Goal: Task Accomplishment & Management: Manage account settings

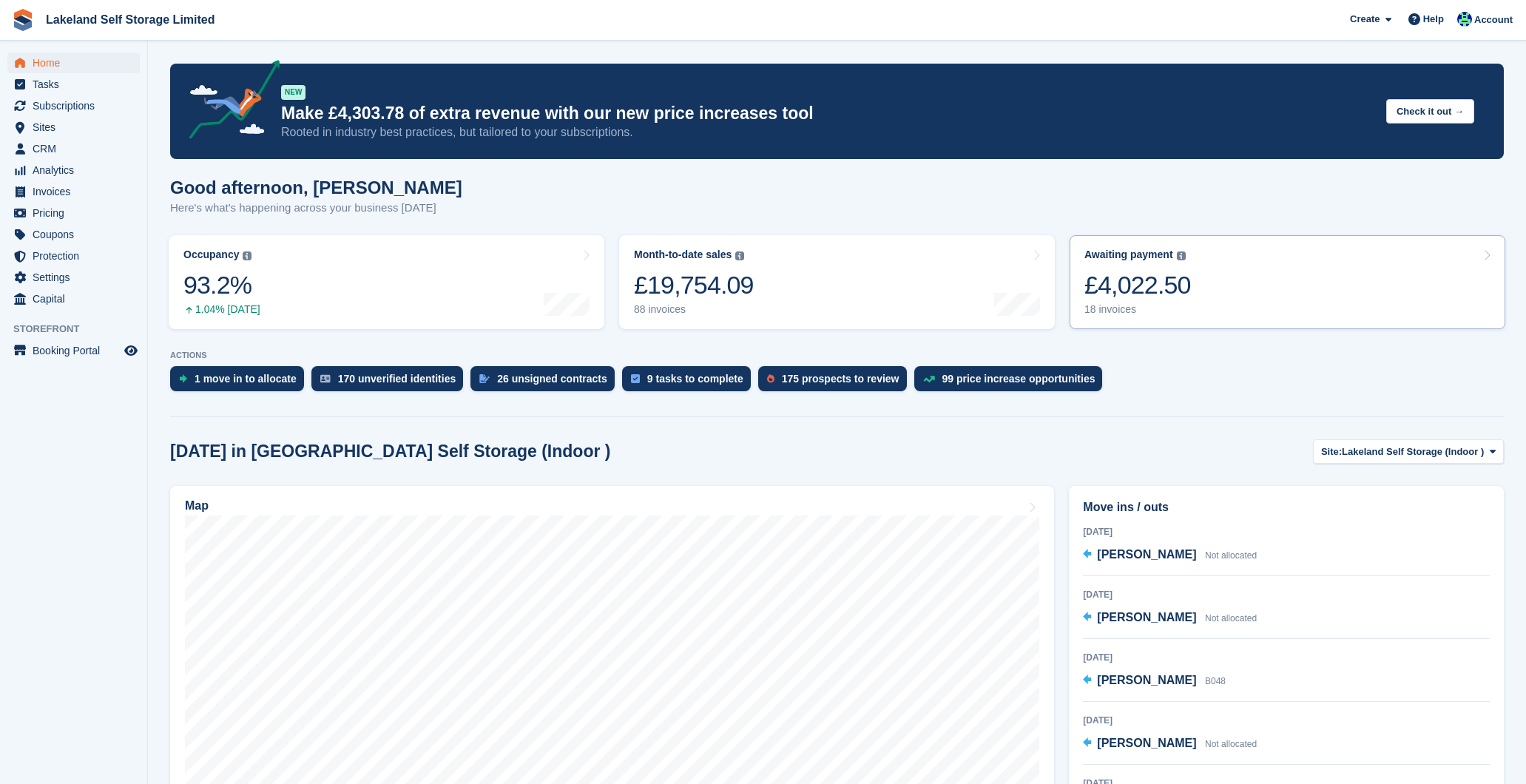
click at [1126, 277] on div "£4,022.50" at bounding box center [1138, 285] width 106 height 31
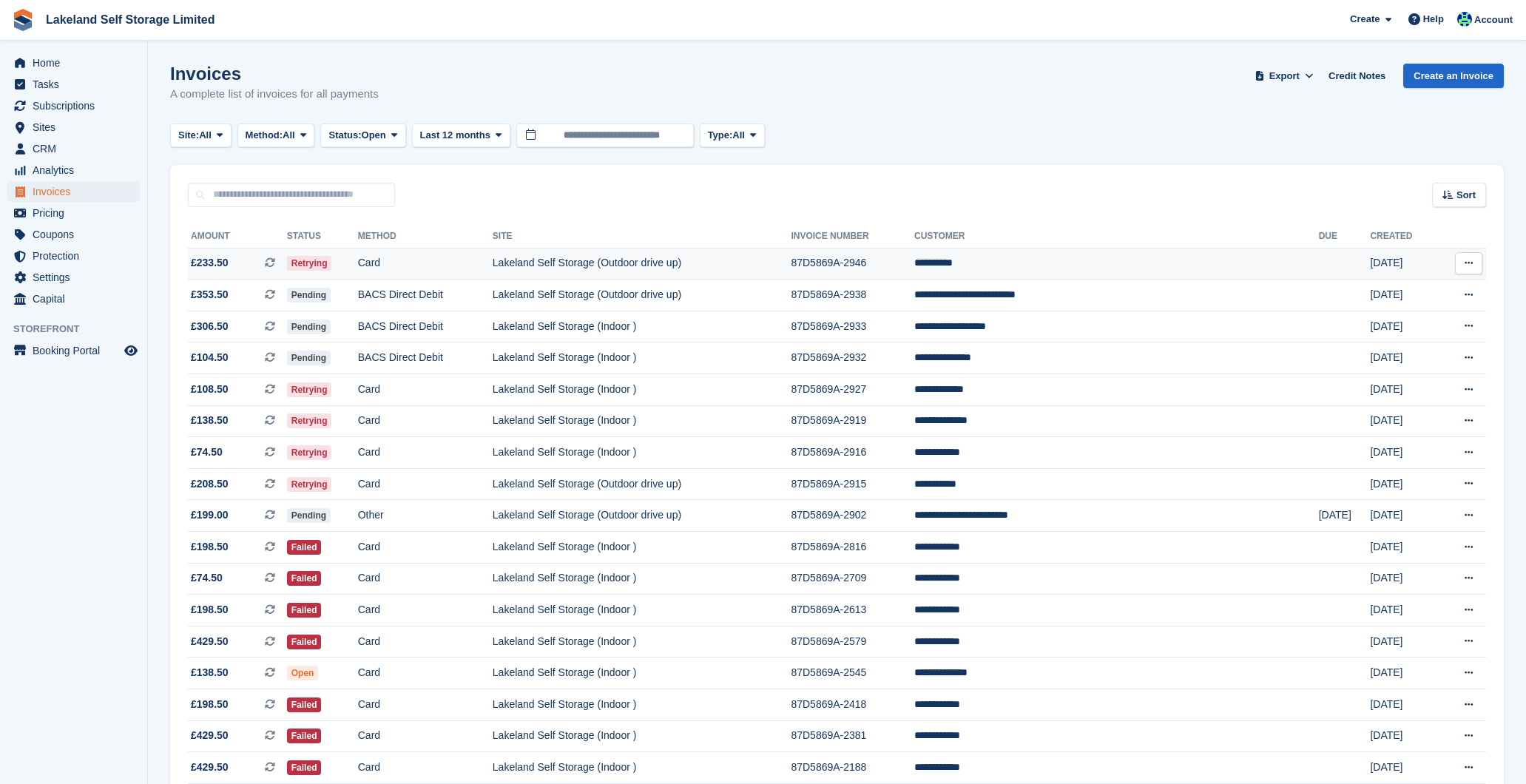
click at [1130, 261] on td "**********" at bounding box center [1117, 263] width 405 height 31
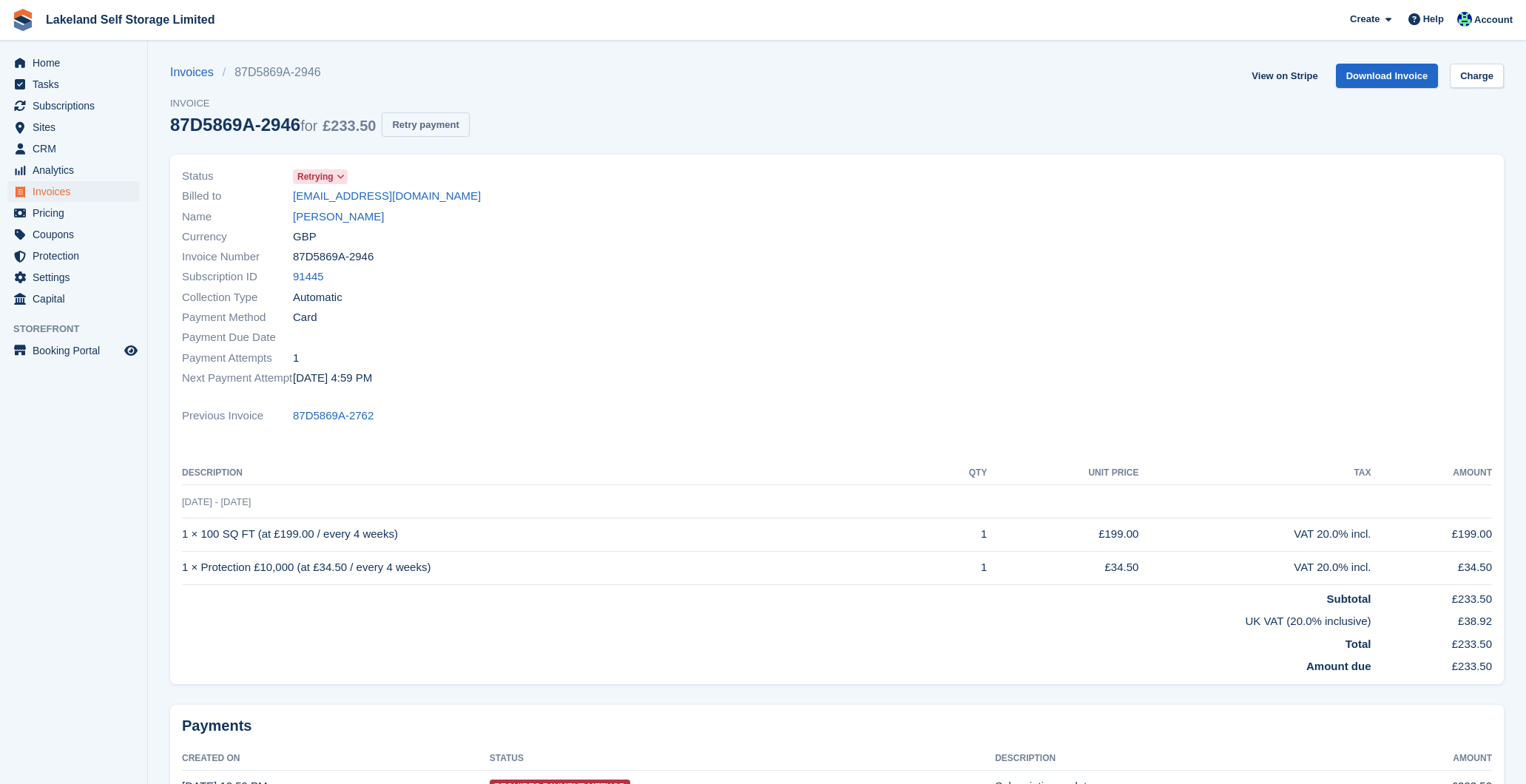
click at [457, 124] on button "Retry payment" at bounding box center [426, 125] width 87 height 24
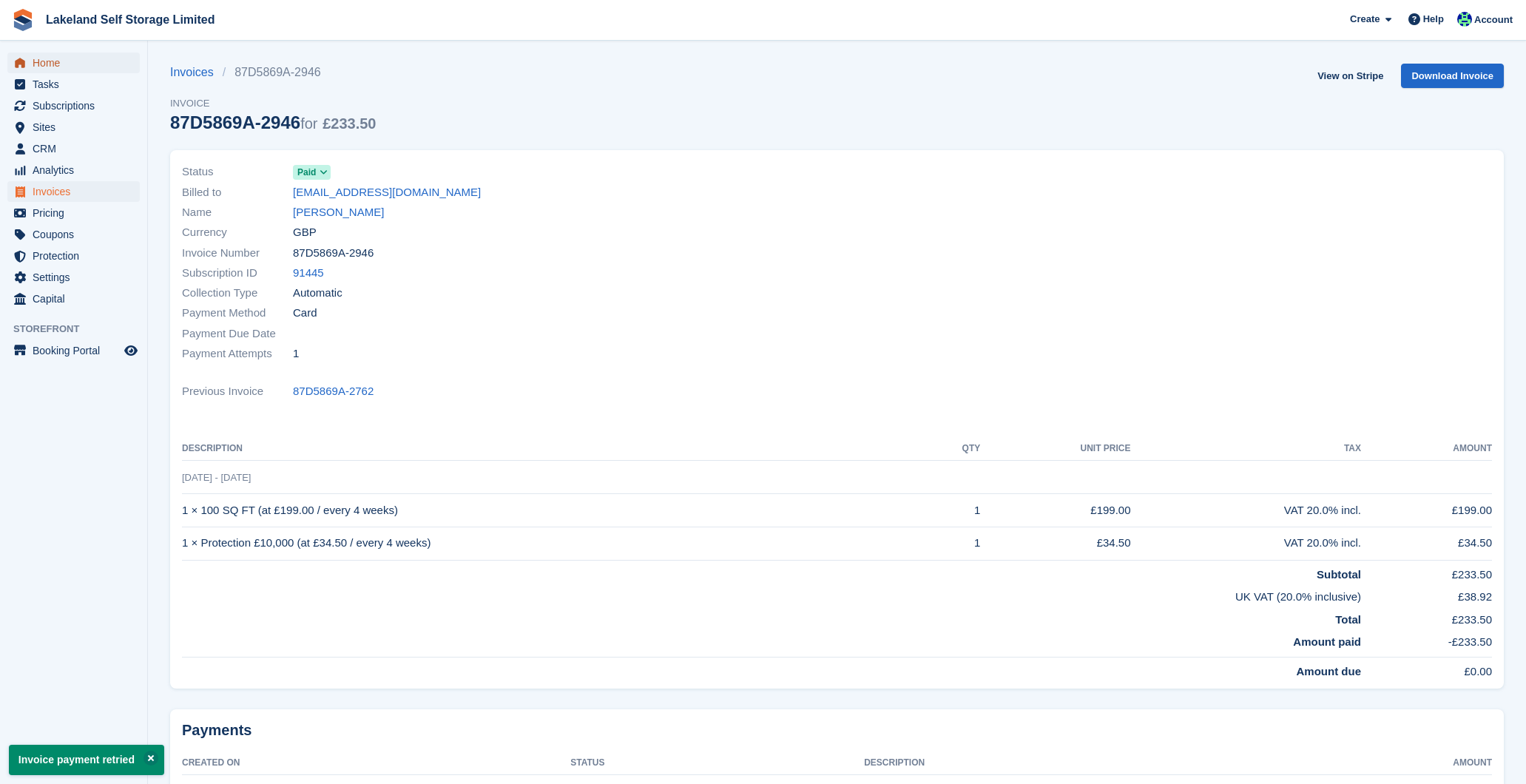
click at [62, 64] on span "Home" at bounding box center [77, 63] width 89 height 21
